Goal: Information Seeking & Learning: Learn about a topic

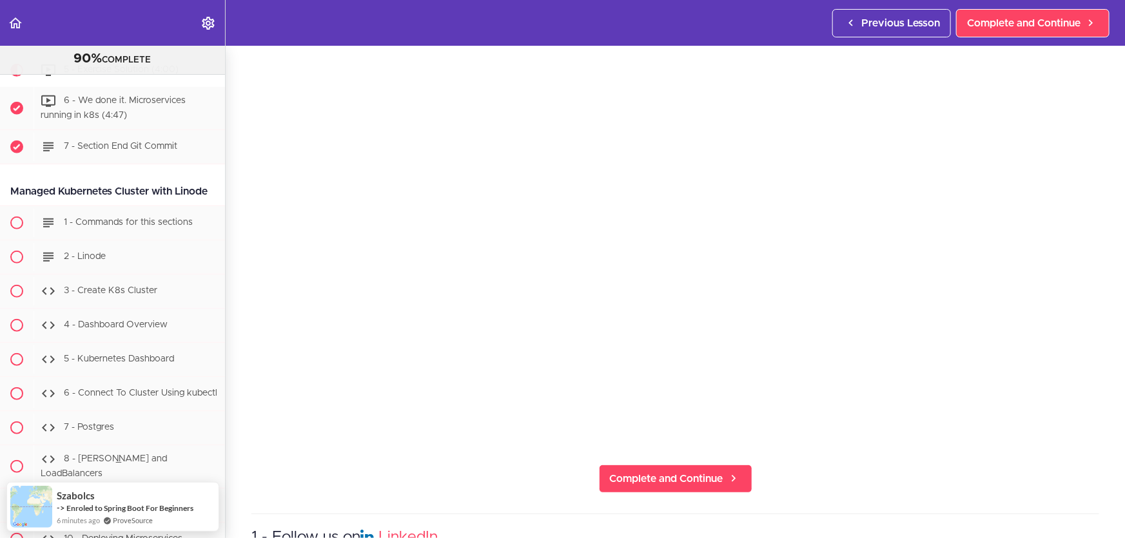
scroll to position [139, 0]
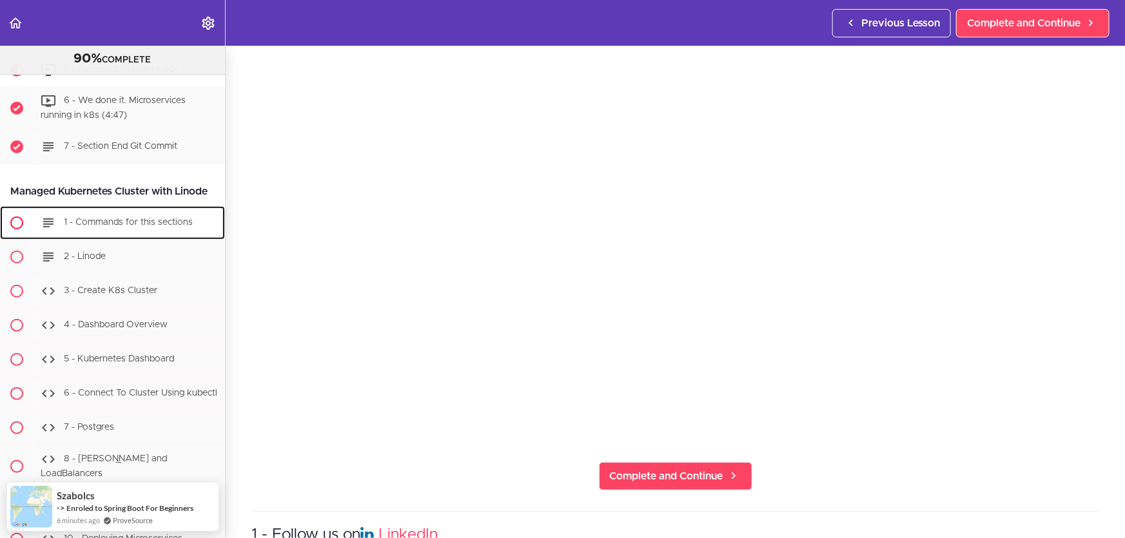
click at [135, 227] on span "1 - Commands for this sections" at bounding box center [128, 222] width 129 height 9
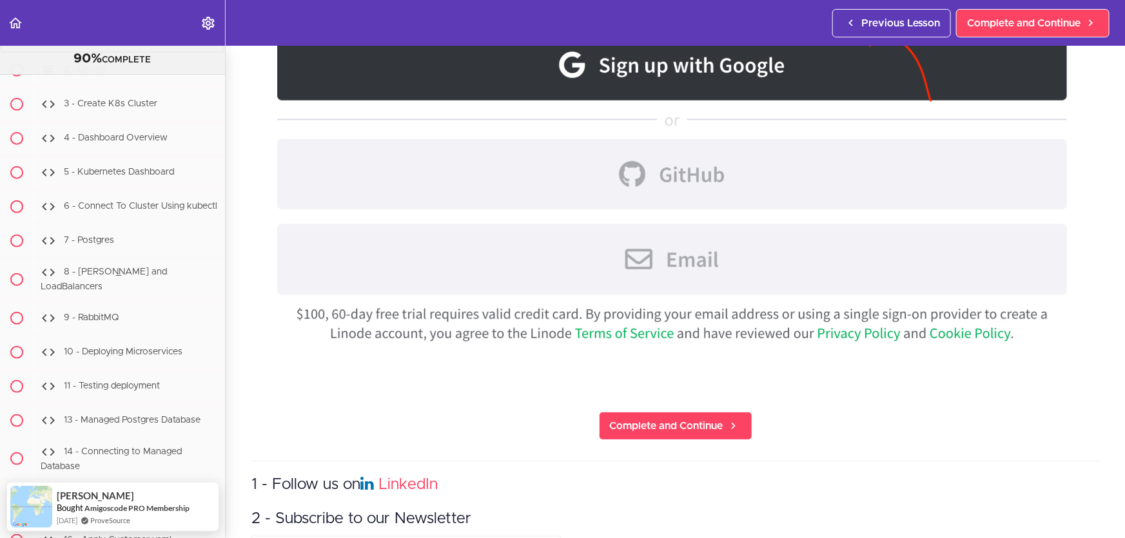
scroll to position [702, 0]
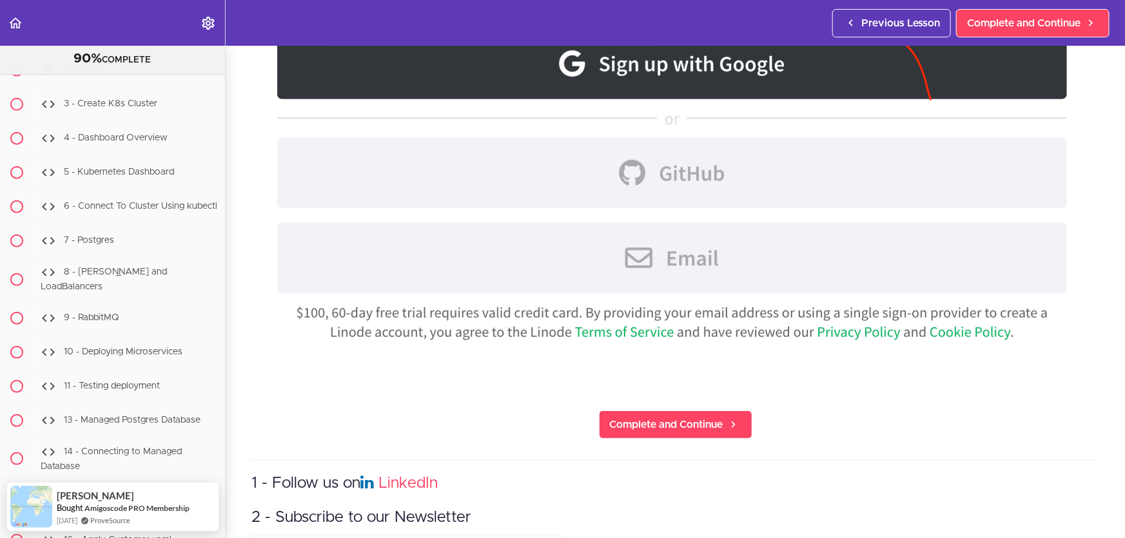
click at [644, 404] on section "Microservices and Distributed Systems 90% COMPLETE Getting Started 1 - Few Word…" at bounding box center [562, 292] width 1125 height 493
click at [644, 411] on link "Complete and Continue" at bounding box center [675, 425] width 153 height 28
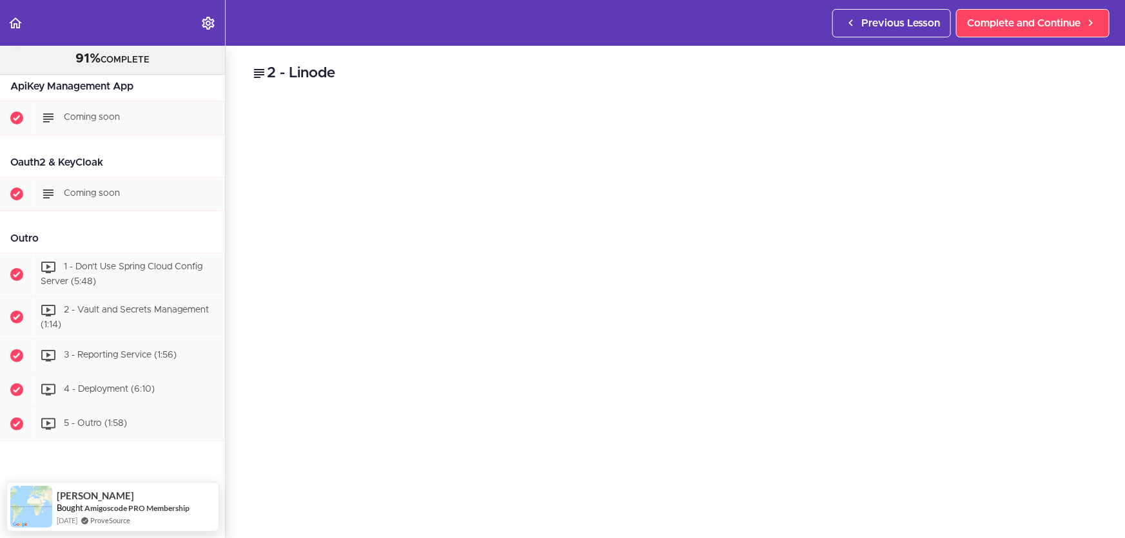
scroll to position [7484, 0]
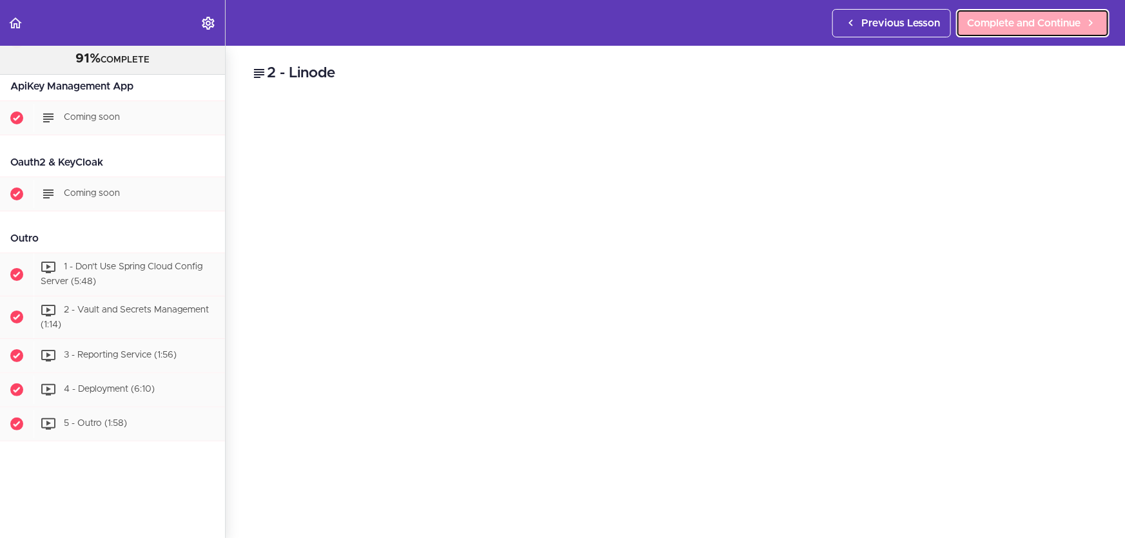
click at [1047, 20] on span "Complete and Continue" at bounding box center [1023, 22] width 113 height 15
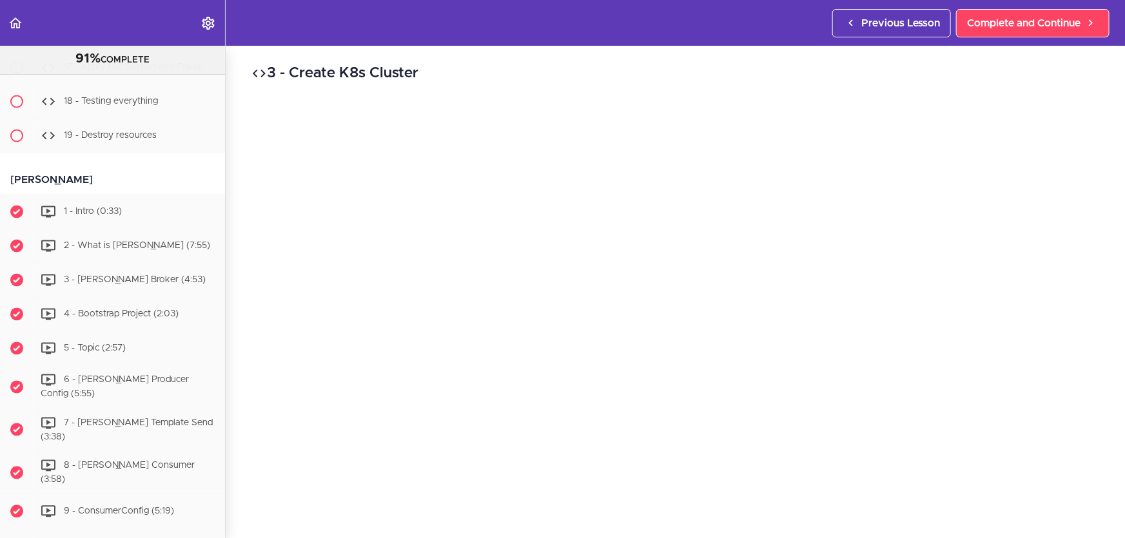
scroll to position [6085, 0]
click at [113, 215] on span "1 - Intro (0:33)" at bounding box center [93, 210] width 58 height 9
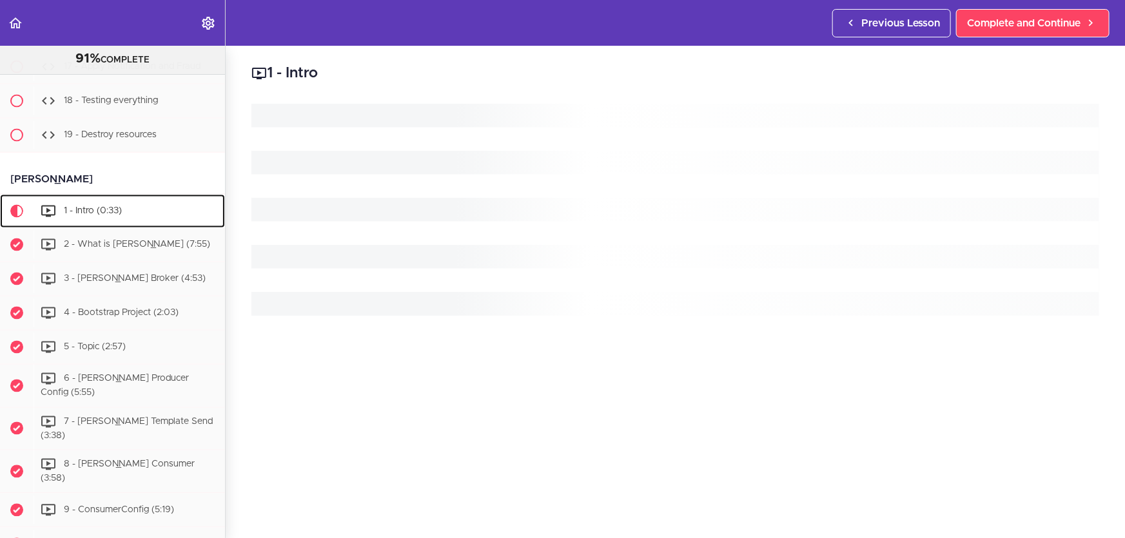
scroll to position [6257, 0]
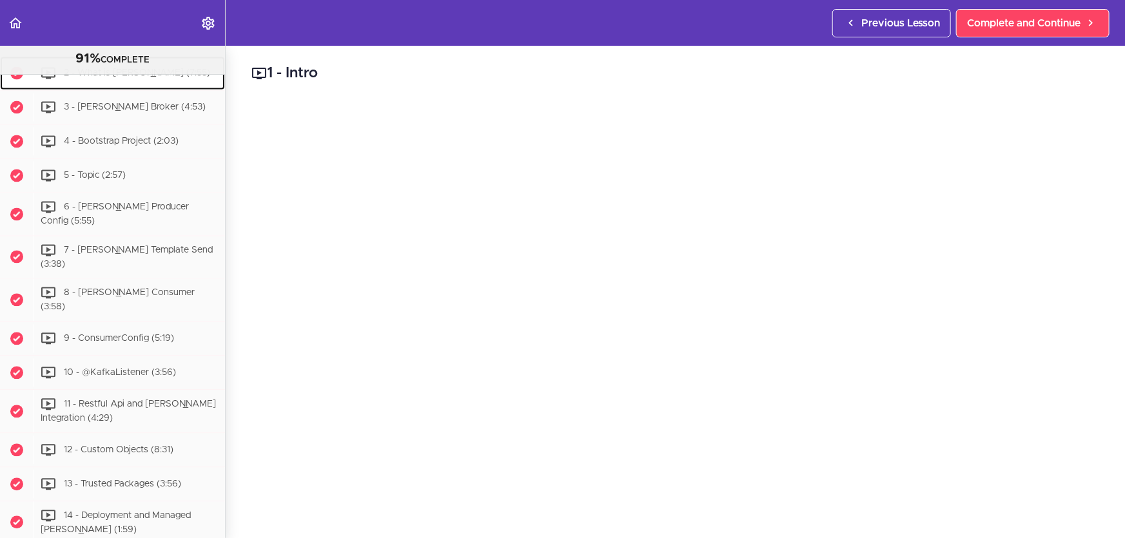
click at [104, 90] on link "2 - What is [PERSON_NAME] (7:55)" at bounding box center [112, 73] width 225 height 34
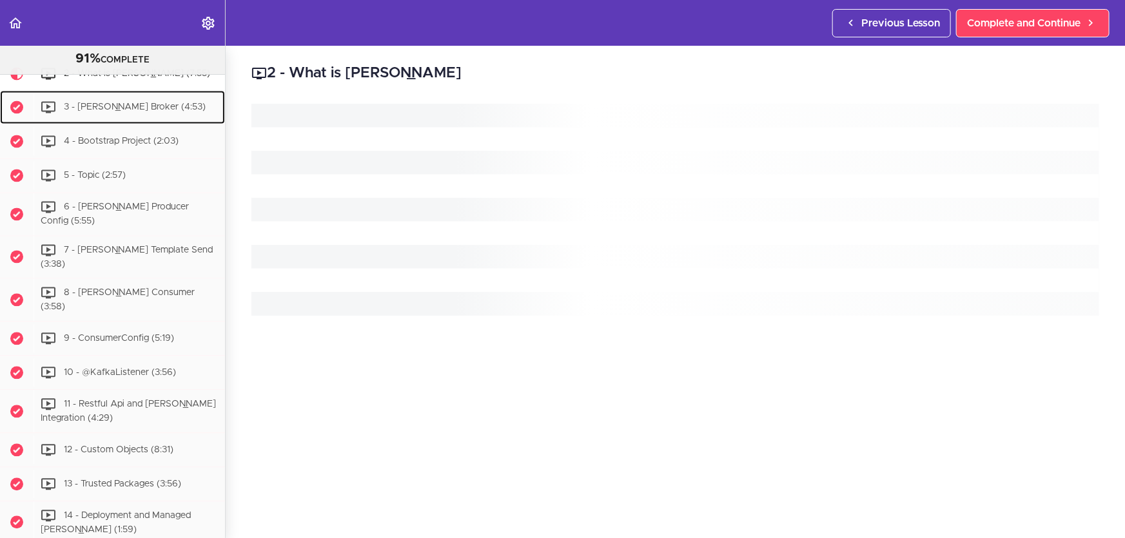
scroll to position [6292, 0]
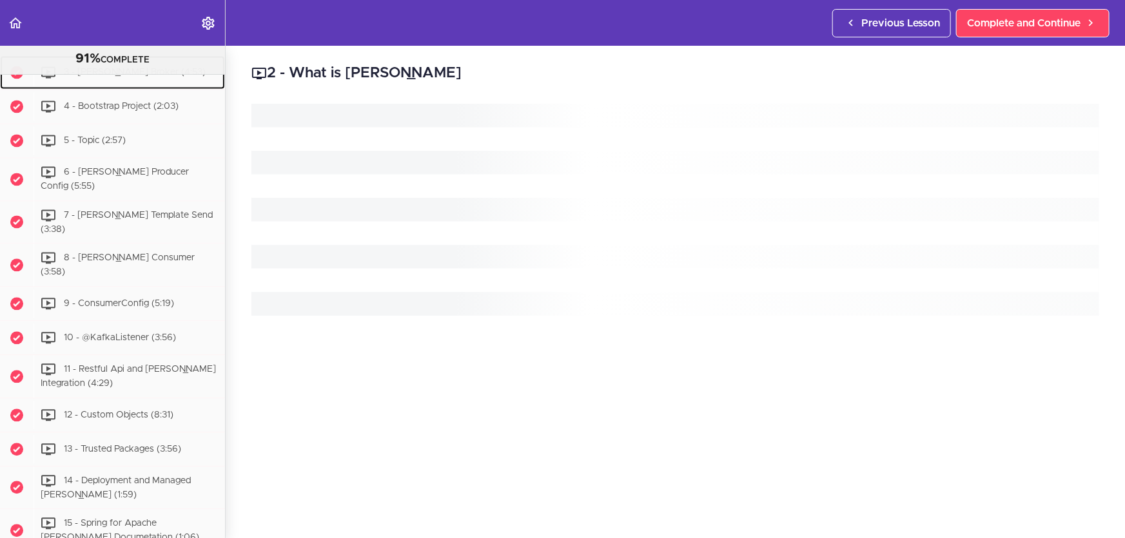
click at [94, 86] on div "3 - [PERSON_NAME] Broker (4:53)" at bounding box center [130, 72] width 192 height 28
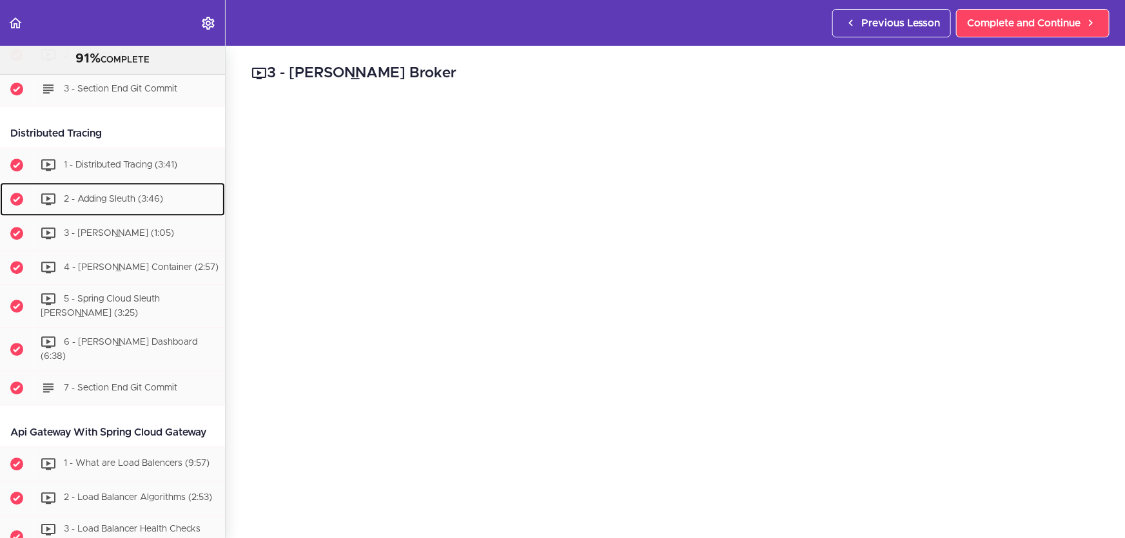
scroll to position [293, 0]
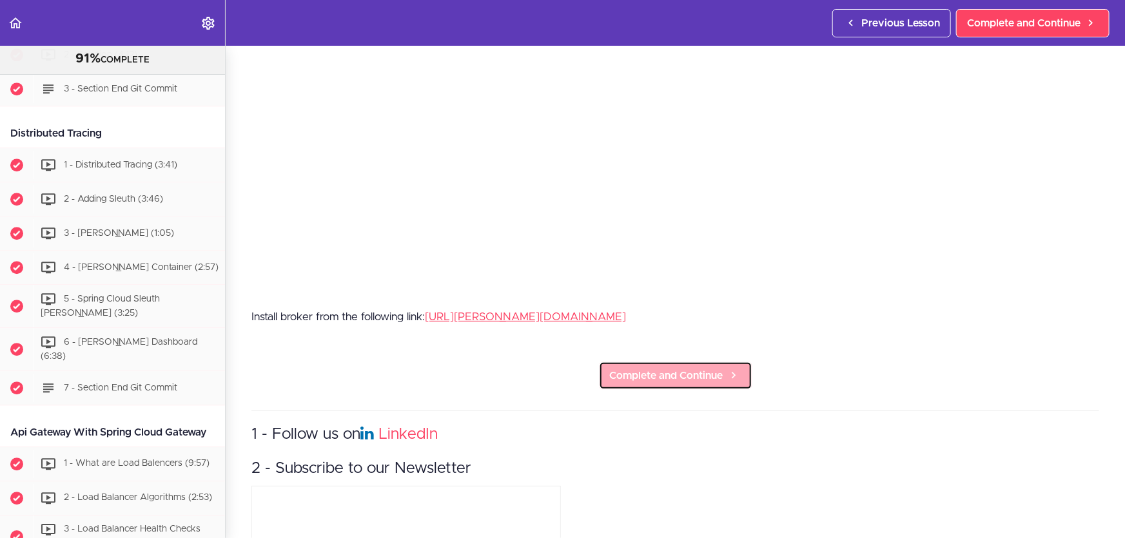
click at [651, 371] on span "Complete and Continue" at bounding box center [666, 375] width 113 height 15
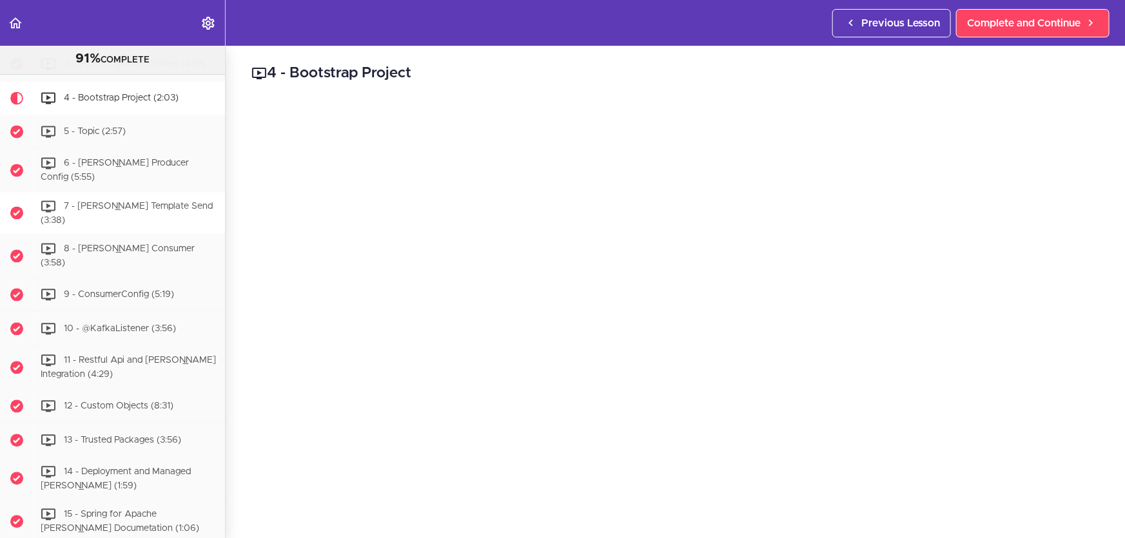
scroll to position [6242, 0]
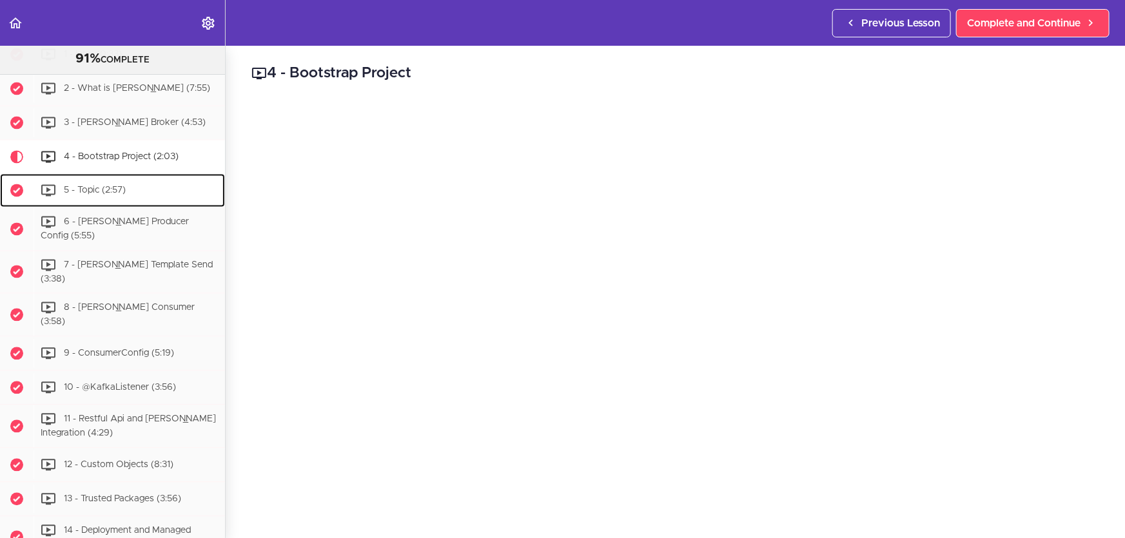
click at [134, 204] on div "5 - Topic (2:57)" at bounding box center [130, 190] width 192 height 28
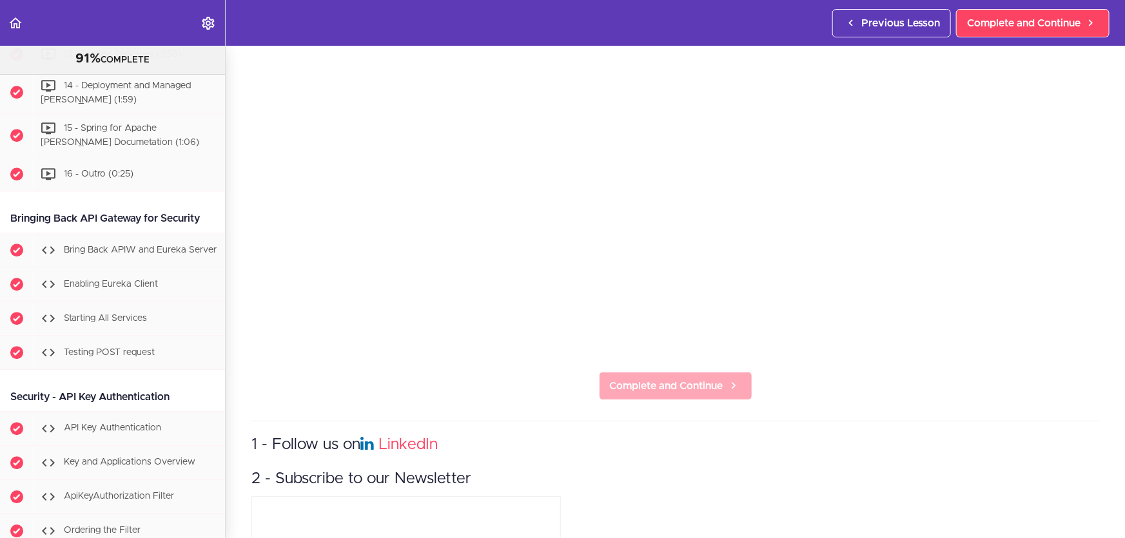
scroll to position [187, 0]
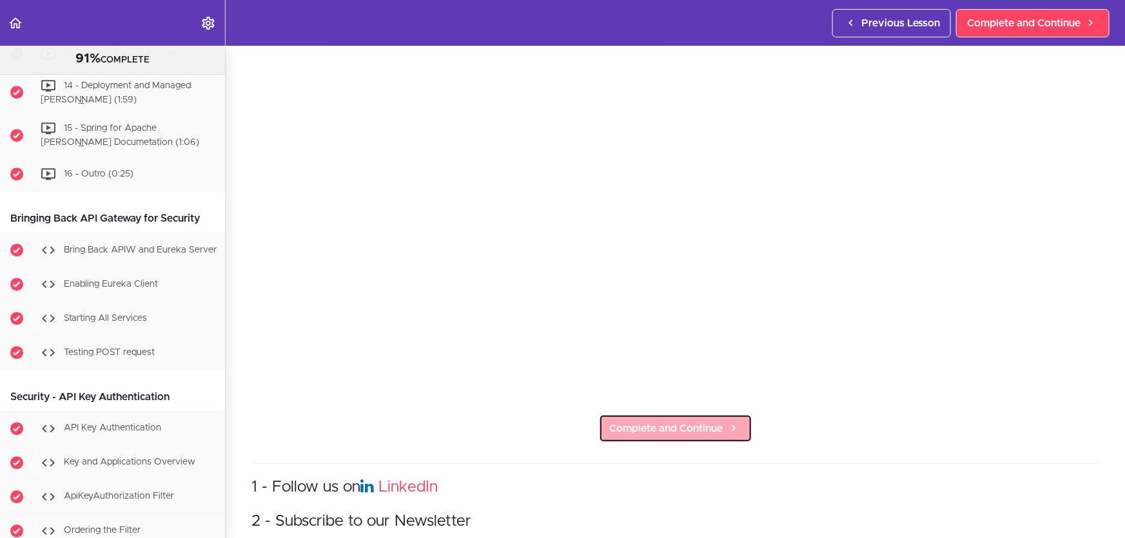
click at [695, 421] on span "Complete and Continue" at bounding box center [666, 428] width 113 height 15
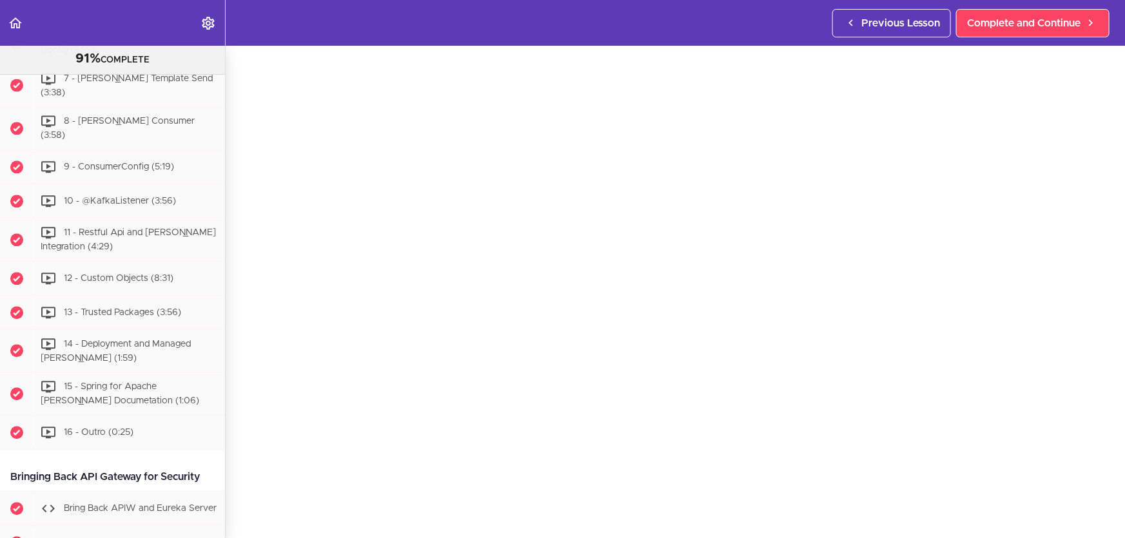
scroll to position [48, 0]
click at [1054, 30] on span "Complete and Continue" at bounding box center [1023, 22] width 113 height 15
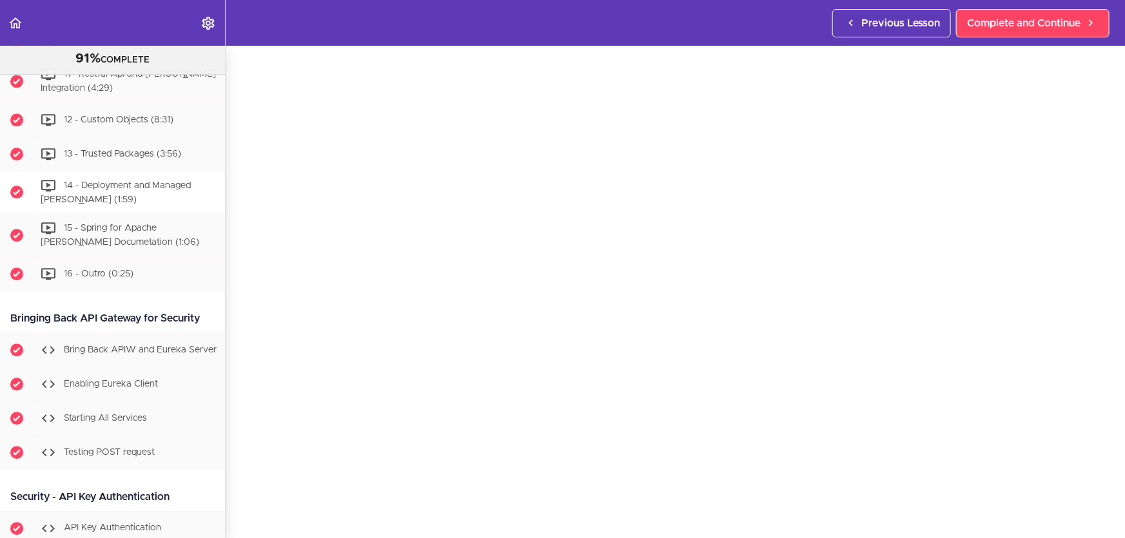
scroll to position [6588, 0]
click at [135, 353] on span "Bring Back APIW and Eureka Server" at bounding box center [140, 348] width 153 height 9
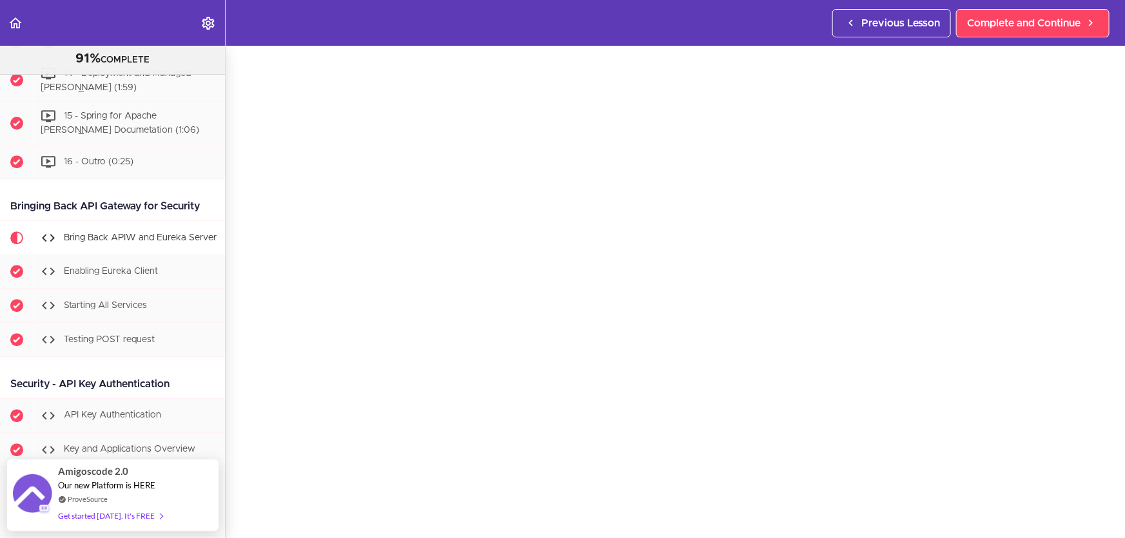
scroll to position [43, 0]
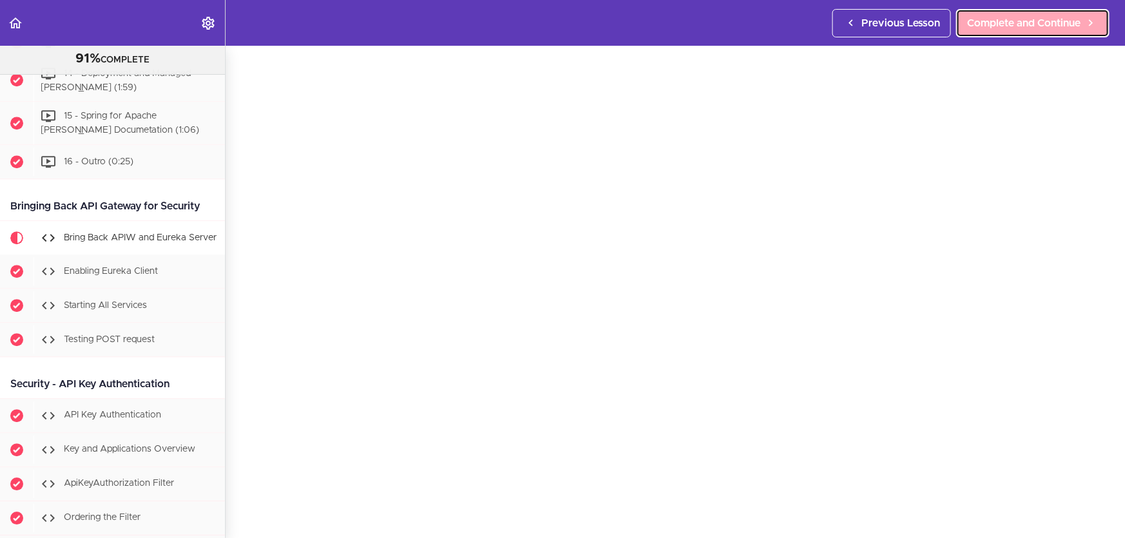
click at [1051, 32] on link "Complete and Continue" at bounding box center [1032, 23] width 153 height 28
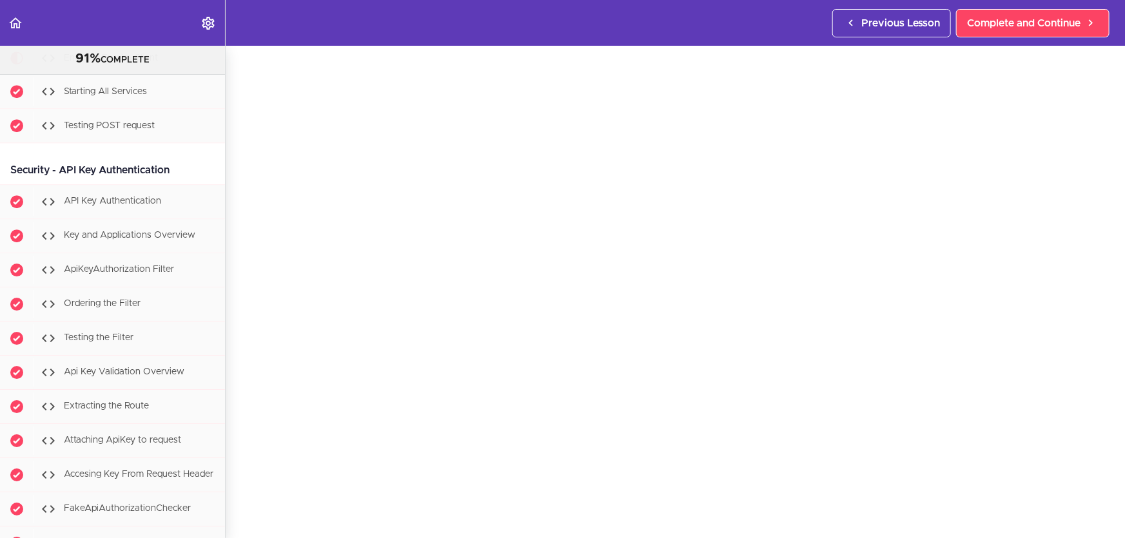
scroll to position [90, 0]
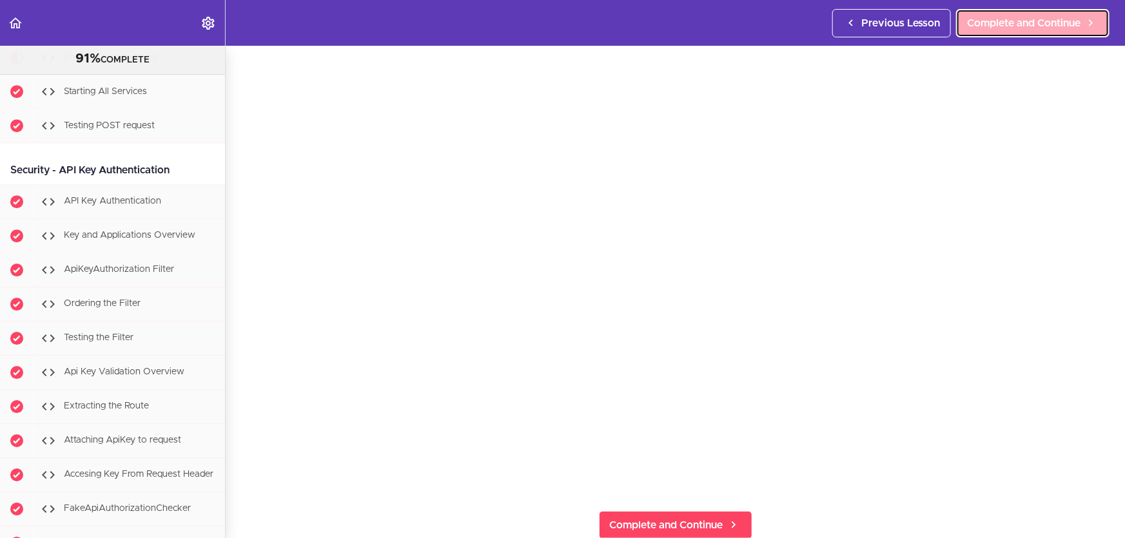
click at [1060, 17] on span "Complete and Continue" at bounding box center [1023, 22] width 113 height 15
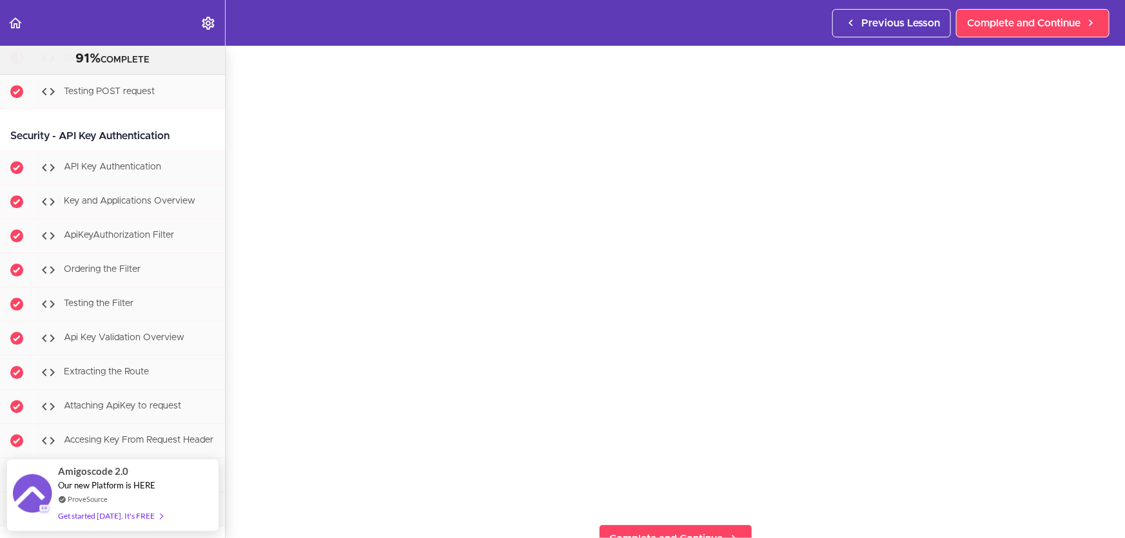
scroll to position [76, 0]
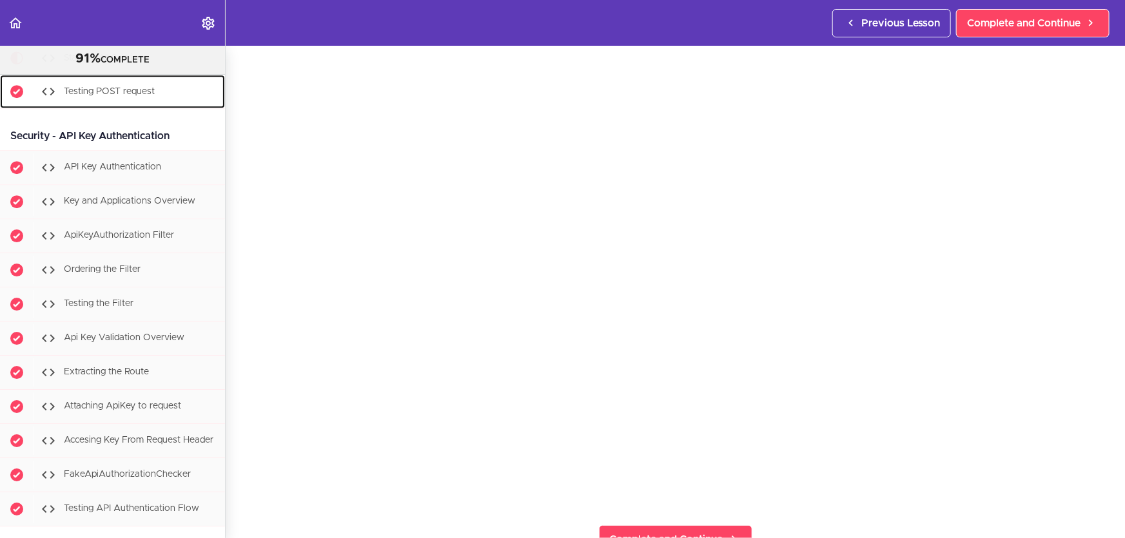
click at [146, 106] on div "Testing POST request" at bounding box center [130, 91] width 192 height 28
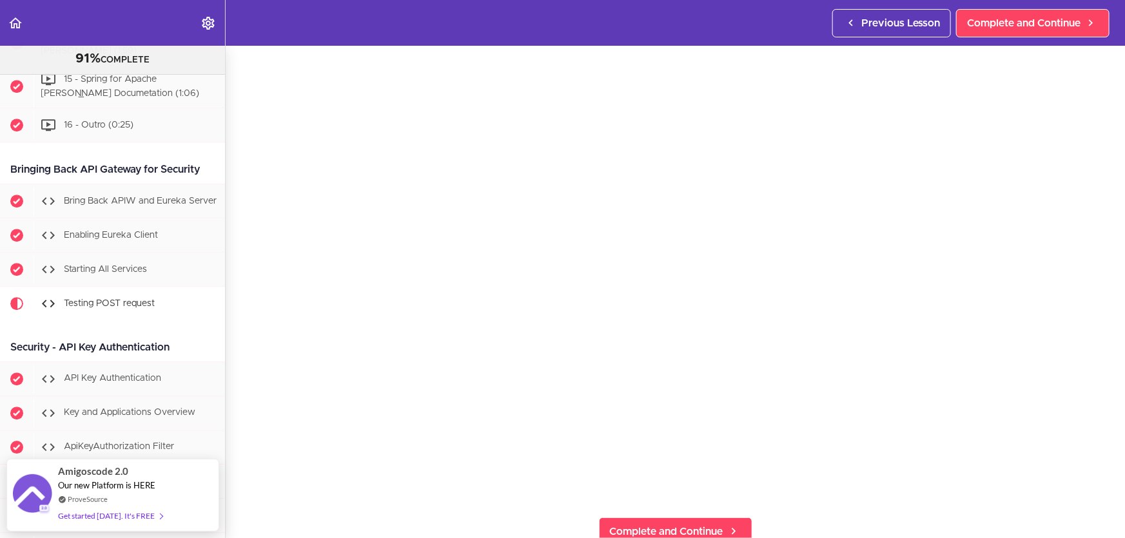
scroll to position [83, 0]
click at [719, 523] on link "Complete and Continue" at bounding box center [675, 532] width 153 height 28
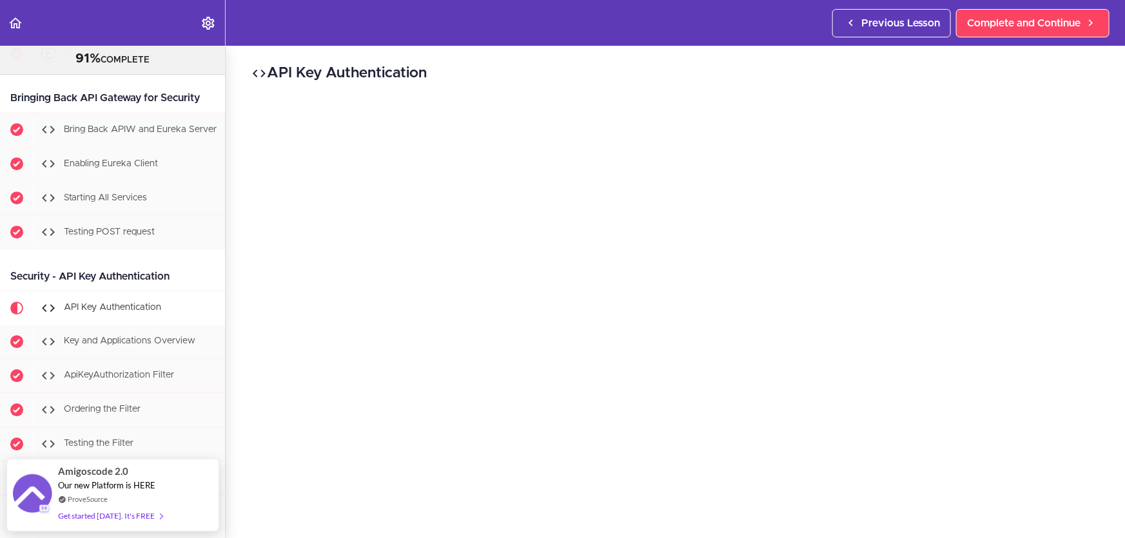
scroll to position [6808, 0]
click at [135, 134] on span "Bring Back APIW and Eureka Server" at bounding box center [140, 129] width 153 height 9
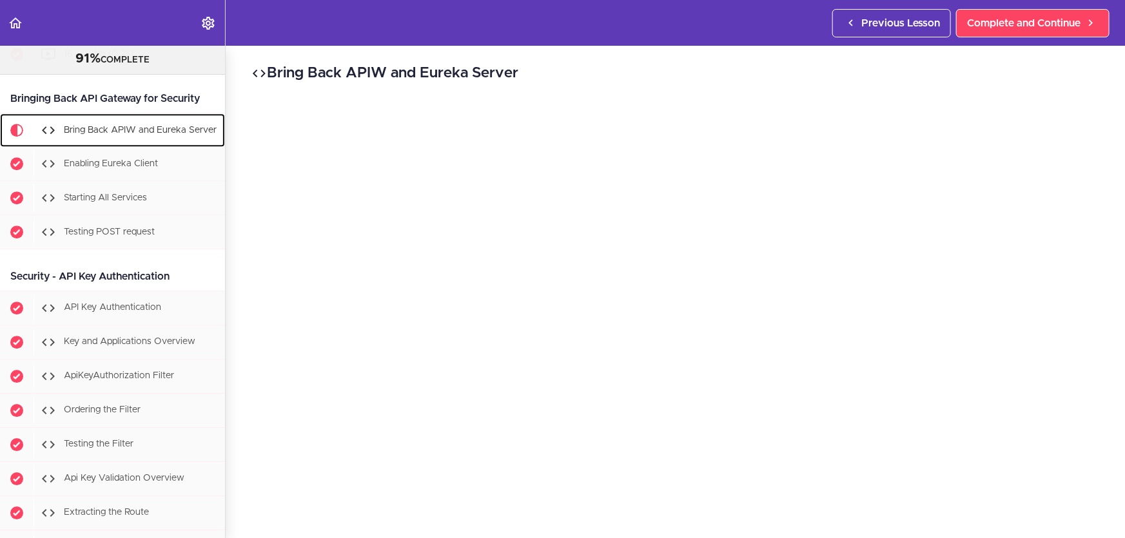
scroll to position [6888, 0]
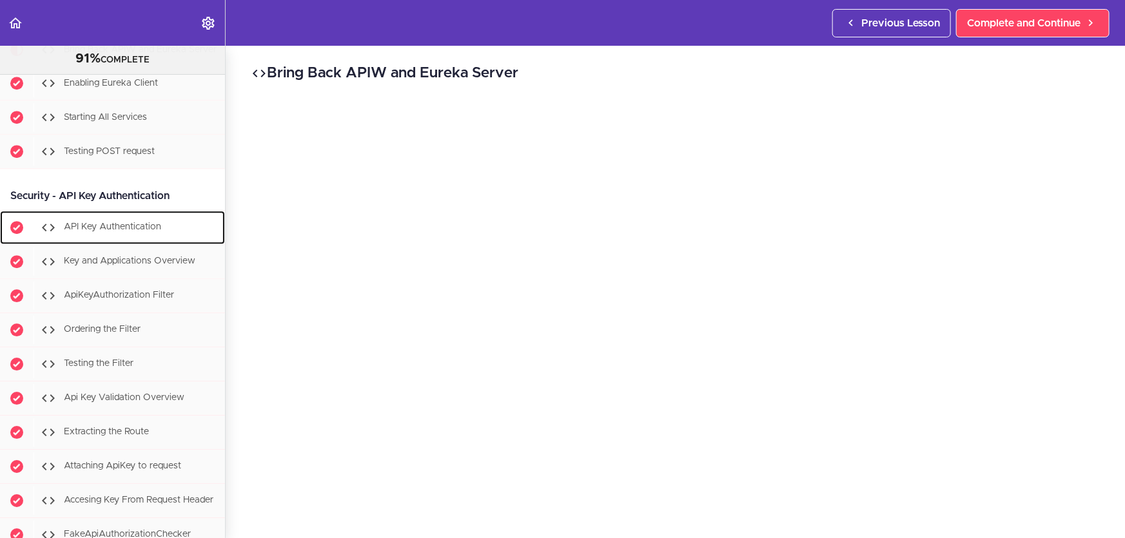
click at [158, 231] on div "API Key Authentication" at bounding box center [130, 227] width 192 height 28
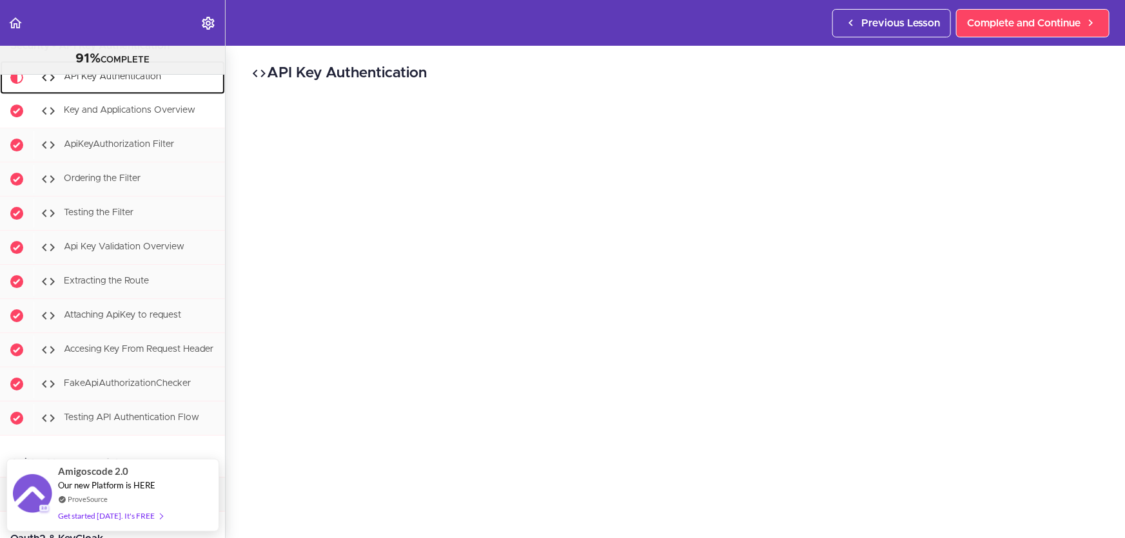
scroll to position [7132, 0]
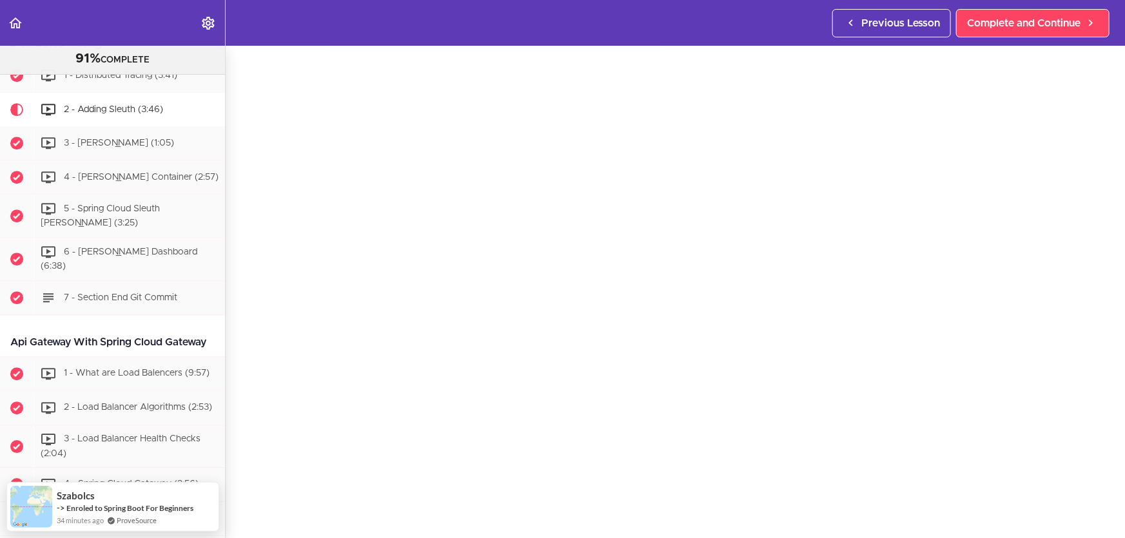
scroll to position [58, 0]
